Goal: Task Accomplishment & Management: Use online tool/utility

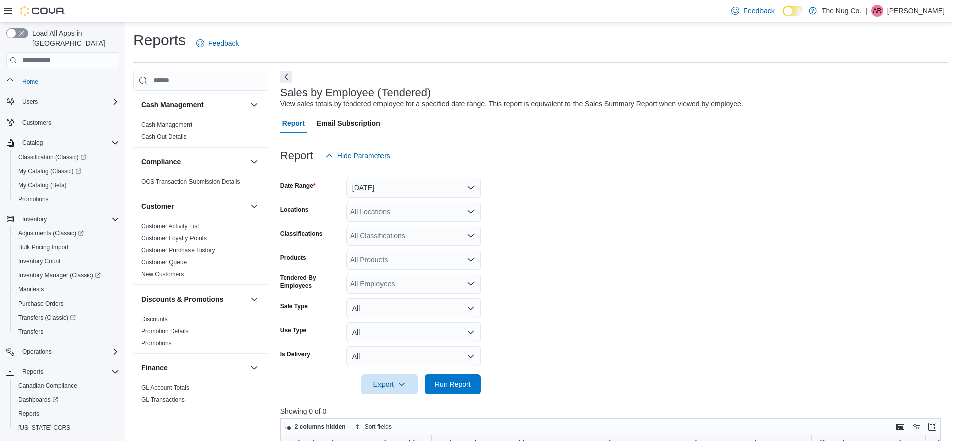
scroll to position [19, 0]
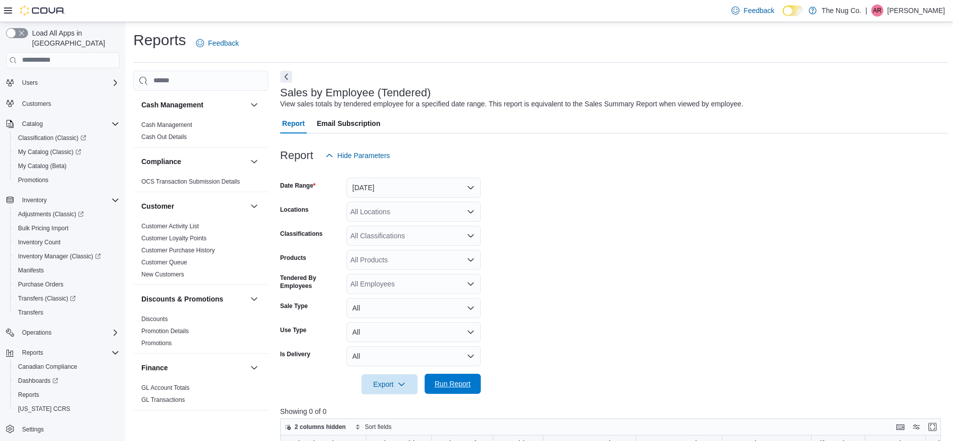
click at [452, 381] on span "Run Report" at bounding box center [453, 383] width 36 height 10
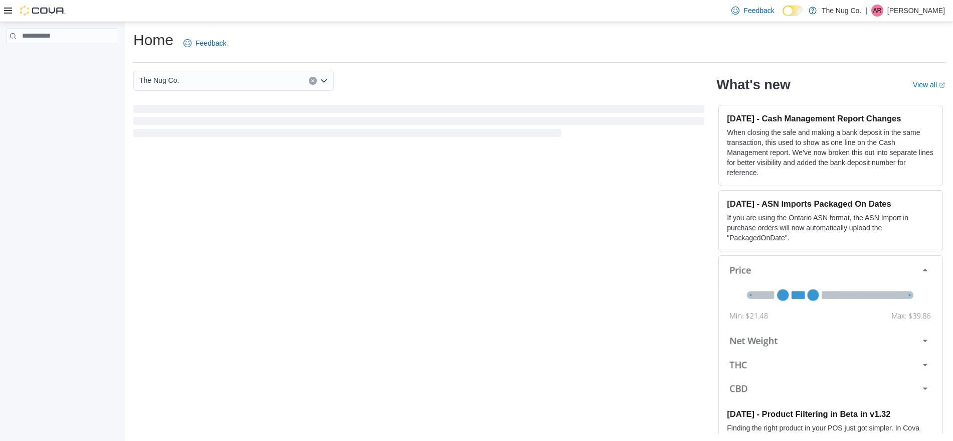
click at [5, 10] on icon at bounding box center [8, 11] width 8 height 8
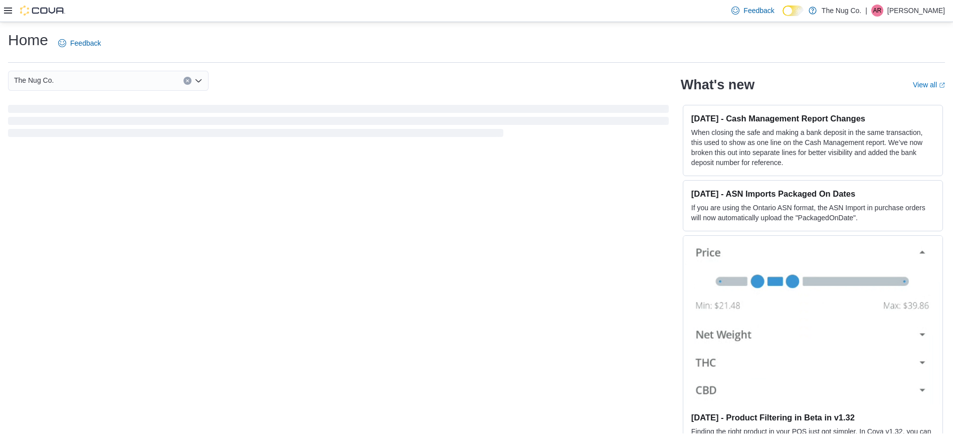
click at [9, 14] on icon at bounding box center [8, 11] width 8 height 8
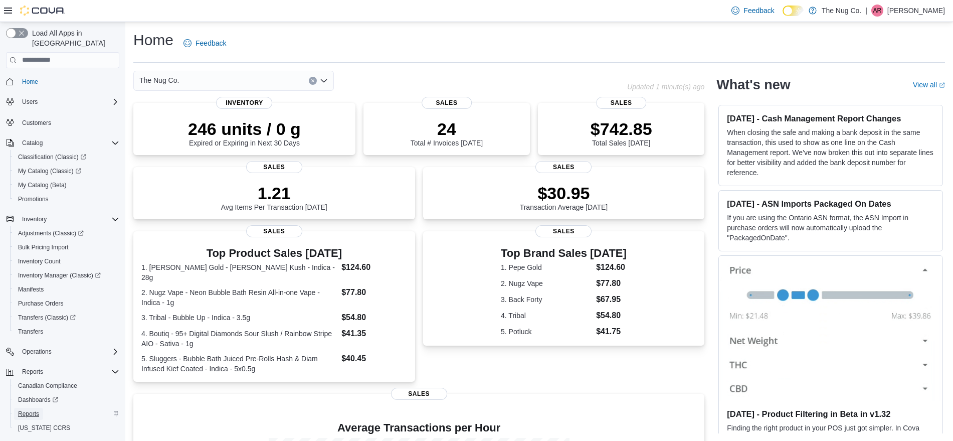
click at [40, 407] on link "Reports" at bounding box center [28, 413] width 29 height 12
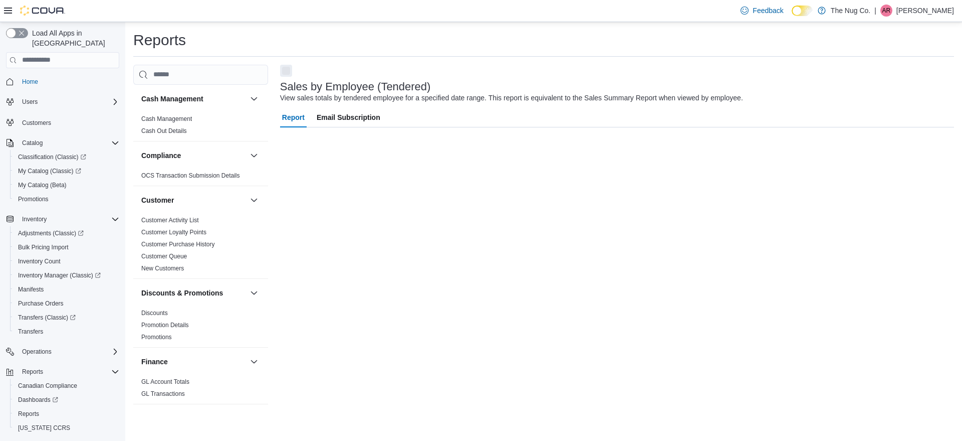
click at [9, 8] on icon at bounding box center [8, 11] width 8 height 6
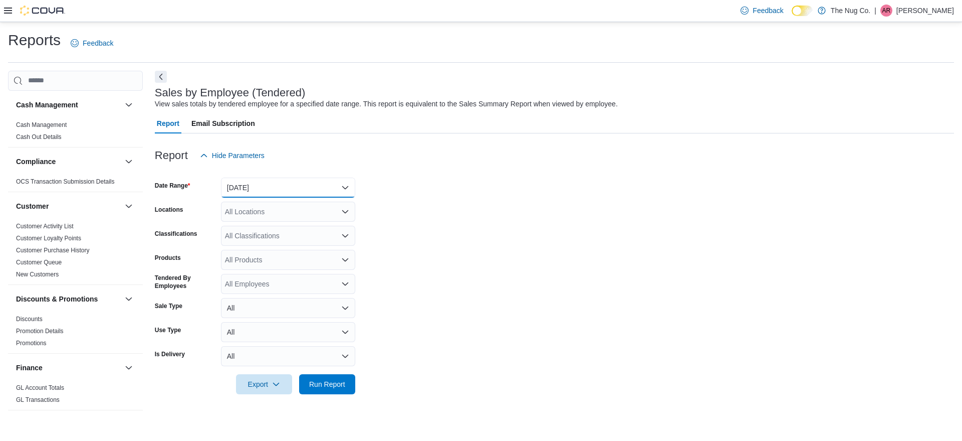
click at [260, 193] on button "Yesterday" at bounding box center [288, 187] width 134 height 20
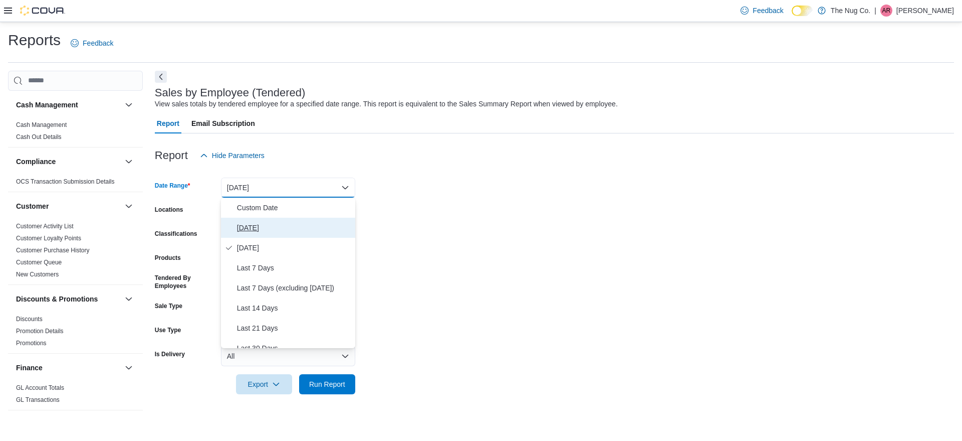
click at [268, 219] on button "[DATE]" at bounding box center [288, 228] width 134 height 20
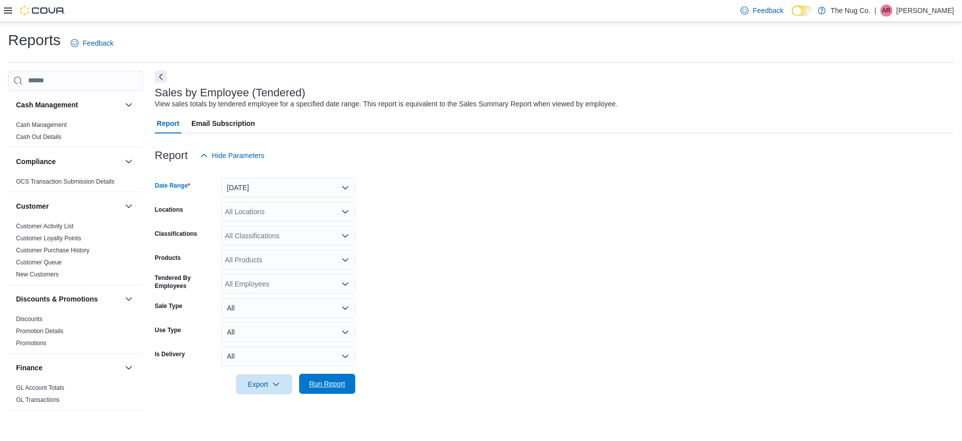
click at [319, 384] on span "Run Report" at bounding box center [327, 383] width 36 height 10
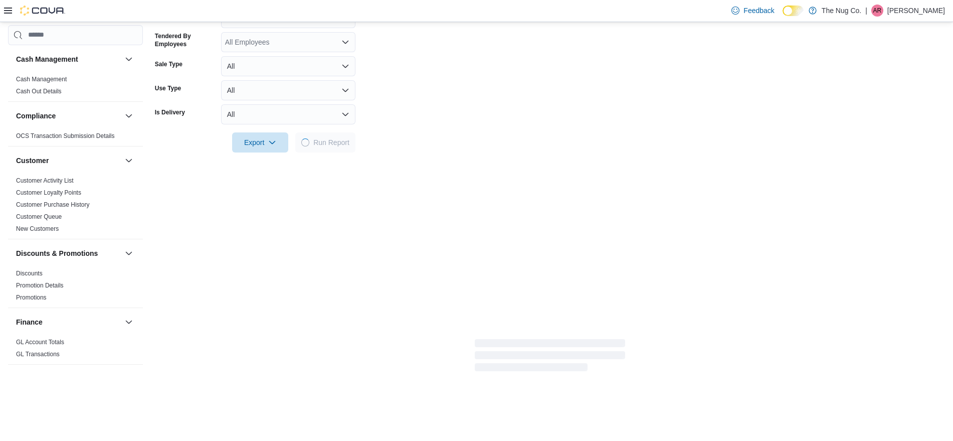
scroll to position [251, 0]
